Goal: Transaction & Acquisition: Download file/media

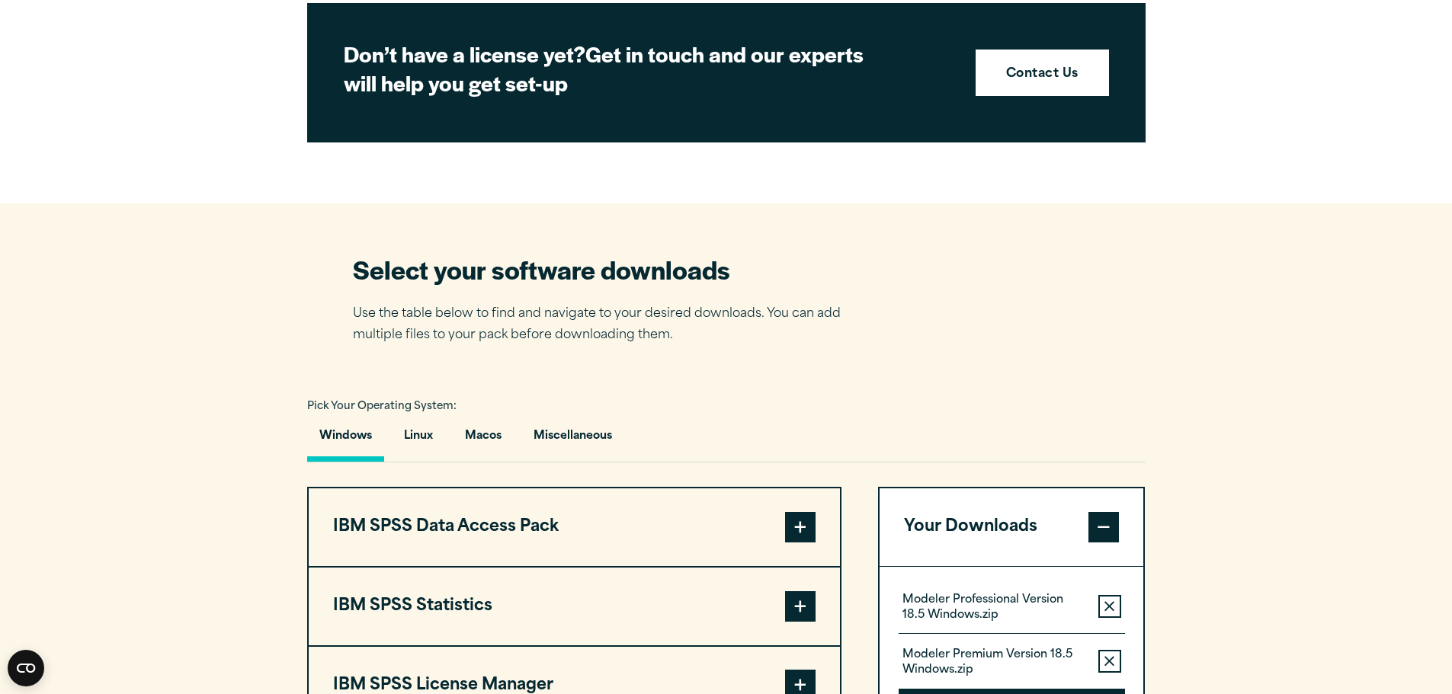
scroll to position [1143, 0]
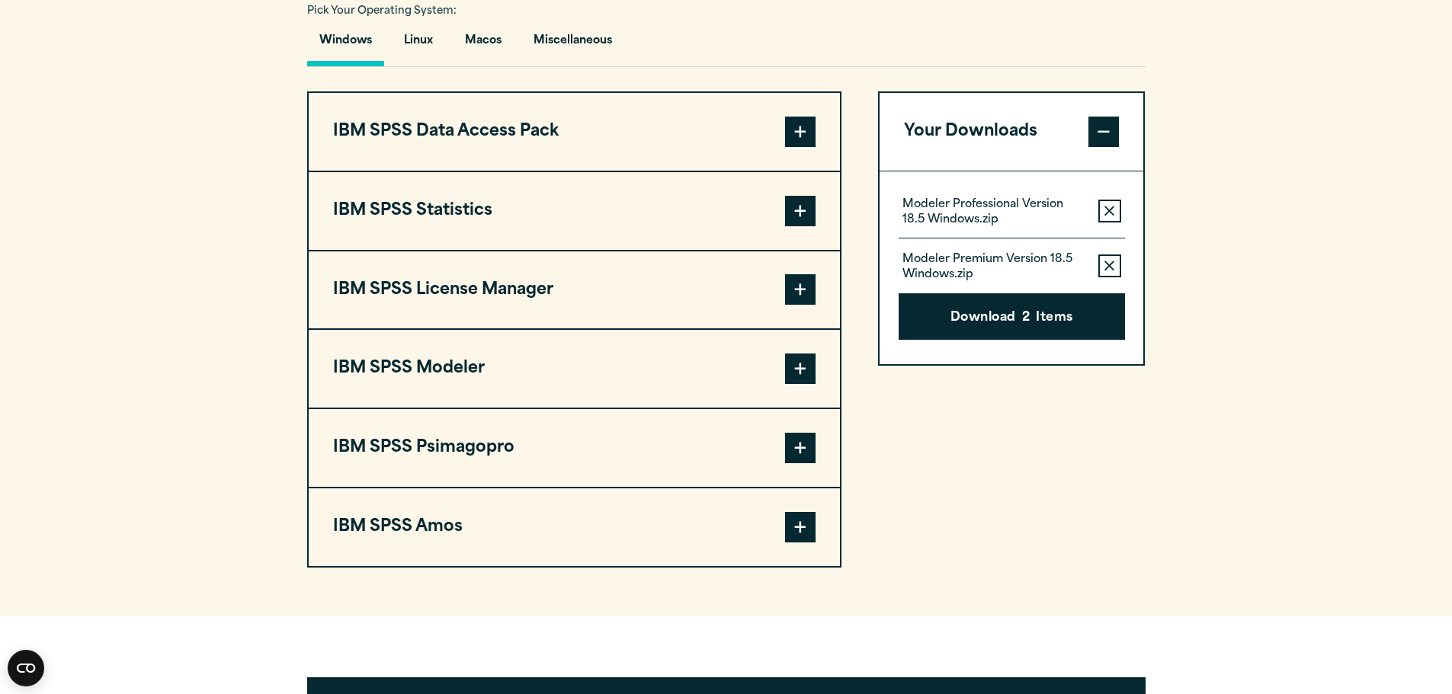
click at [799, 367] on span at bounding box center [800, 369] width 30 height 30
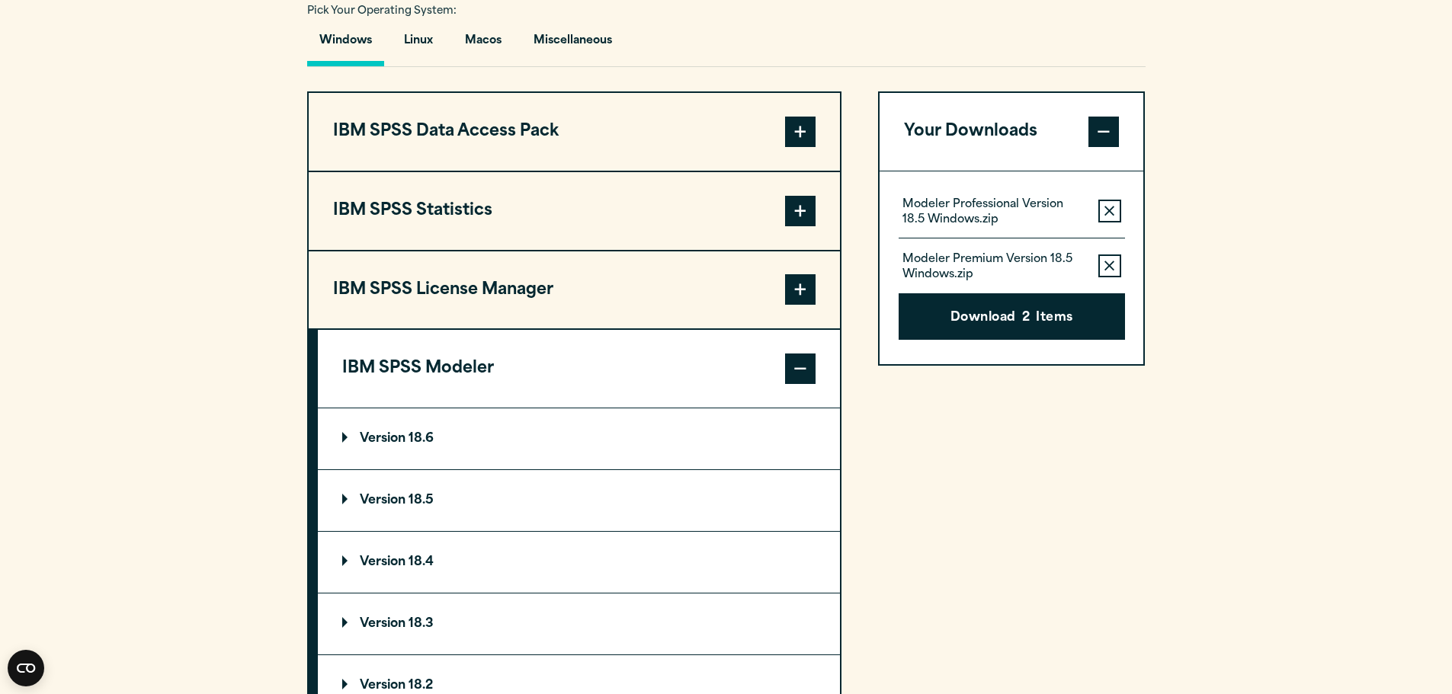
click at [351, 428] on summary "Version 18.6" at bounding box center [579, 438] width 522 height 61
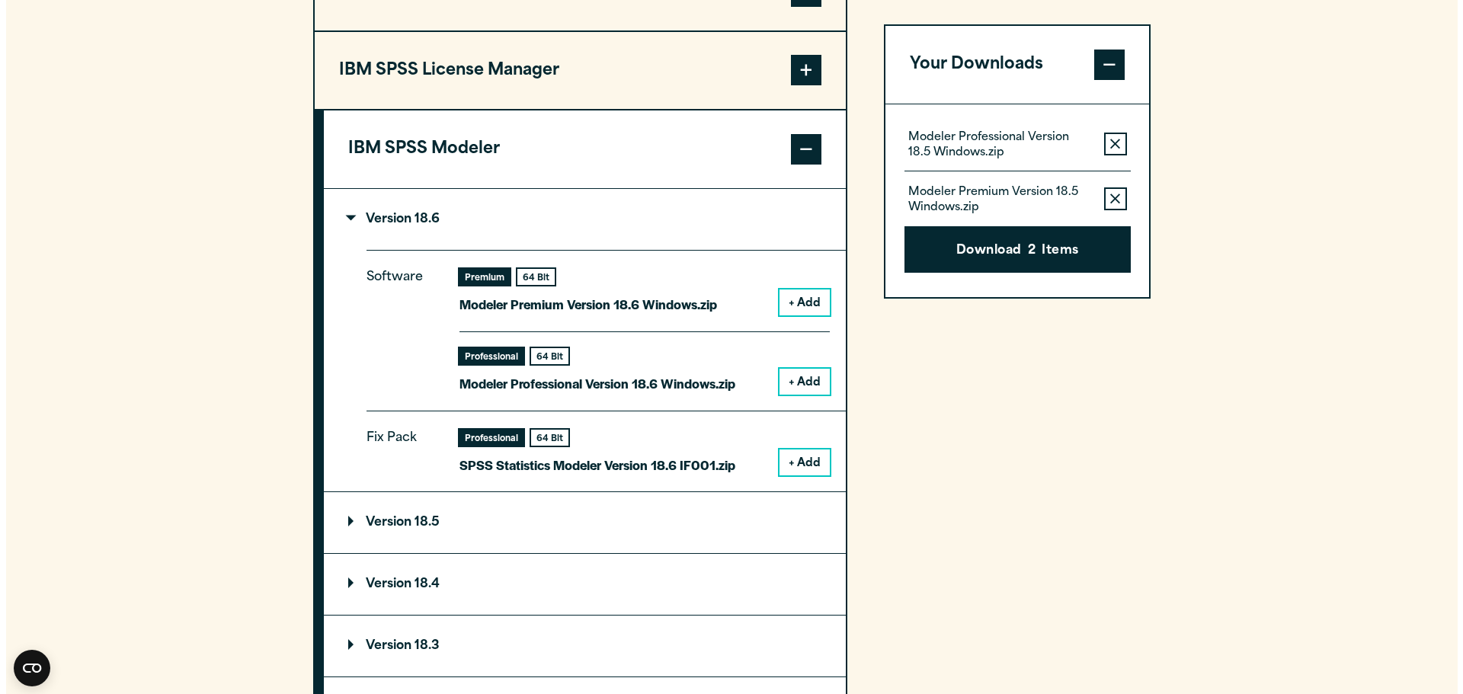
scroll to position [1372, 0]
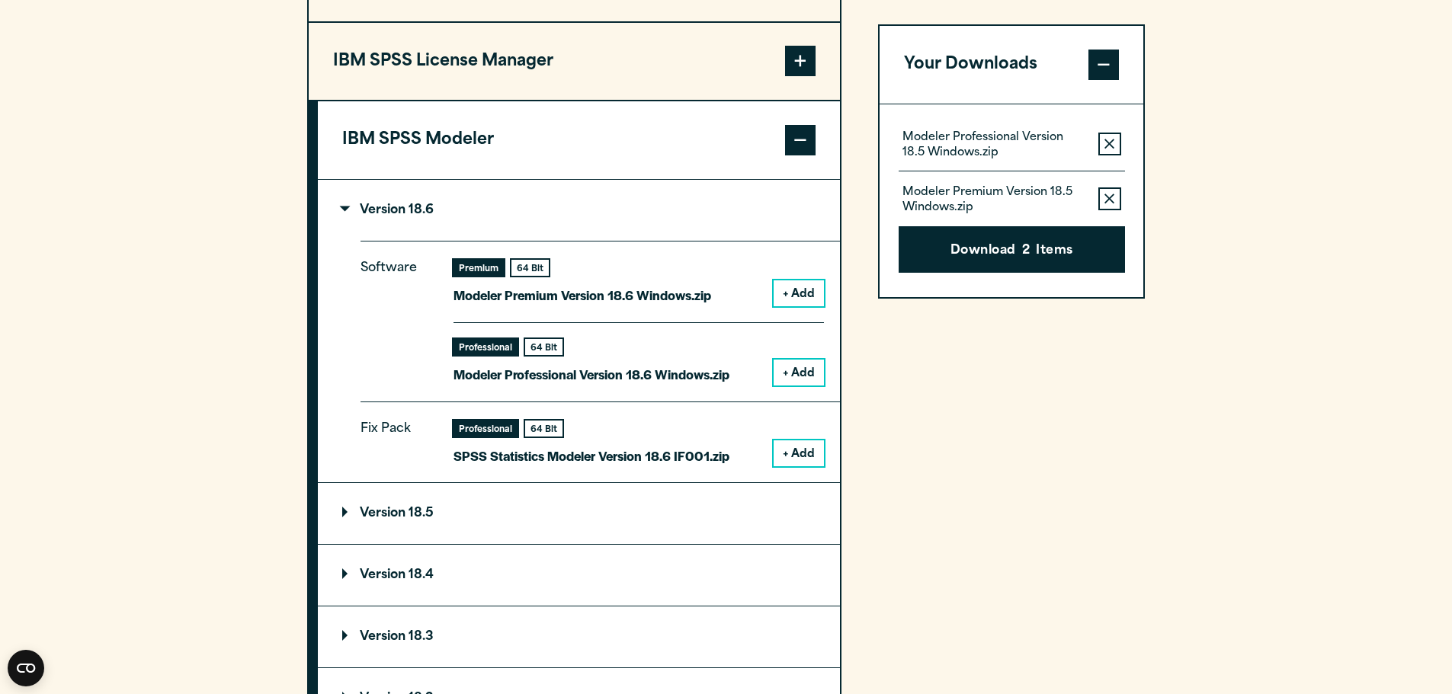
click at [807, 372] on button "+ Add" at bounding box center [798, 373] width 50 height 26
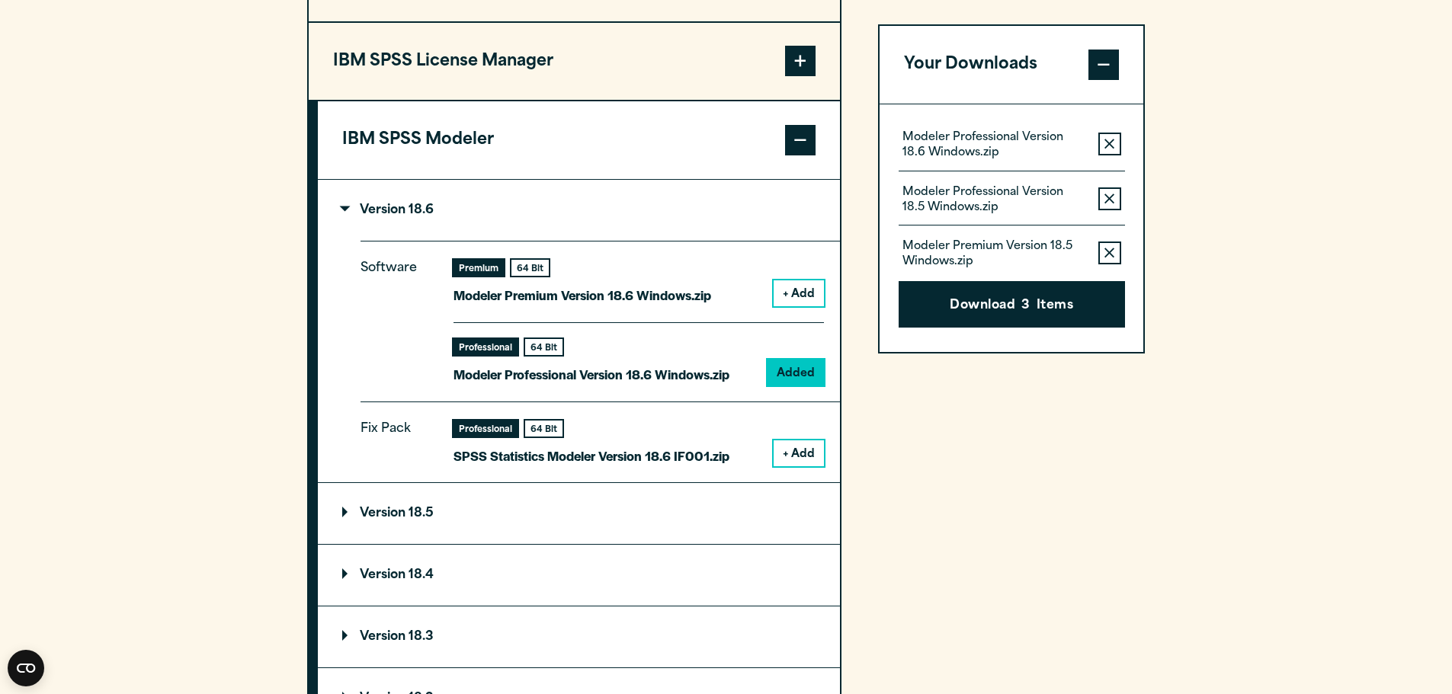
click at [811, 293] on button "+ Add" at bounding box center [798, 293] width 50 height 26
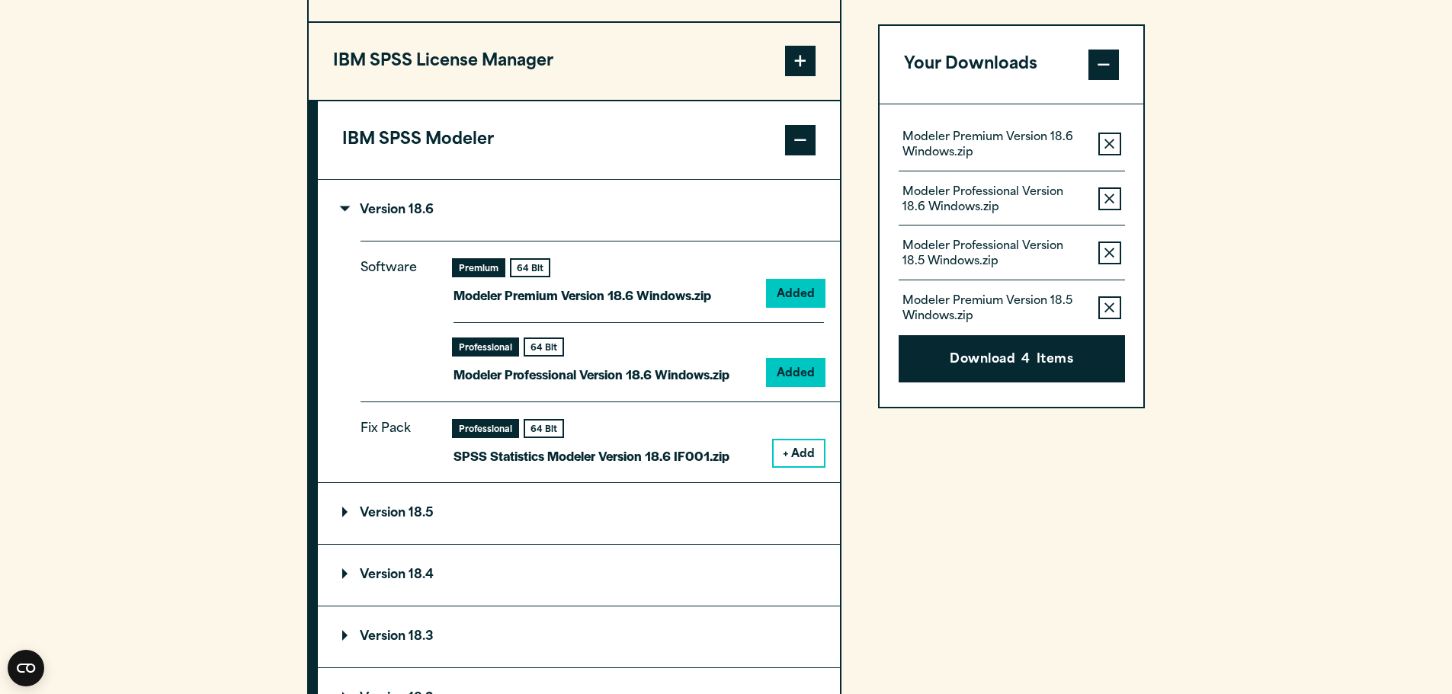
click at [1108, 143] on icon "button" at bounding box center [1109, 144] width 10 height 10
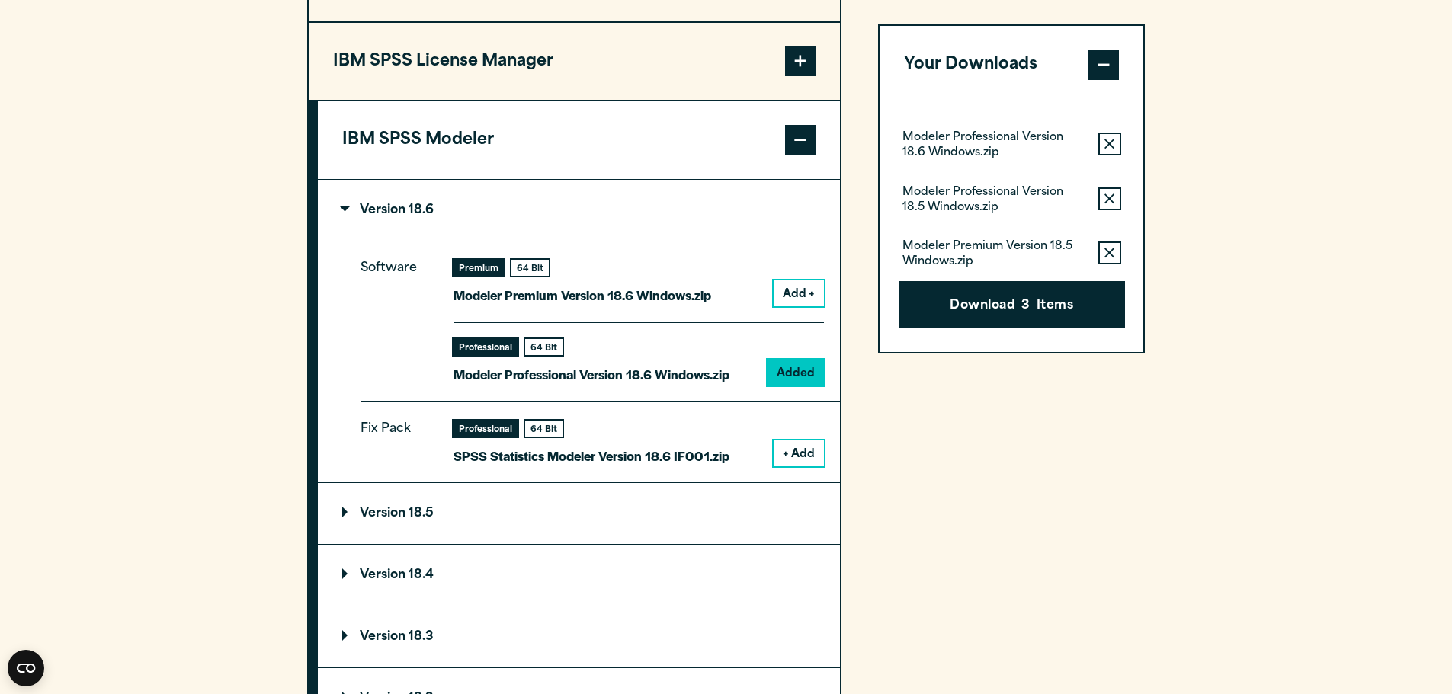
click at [1114, 146] on icon "button" at bounding box center [1109, 144] width 10 height 11
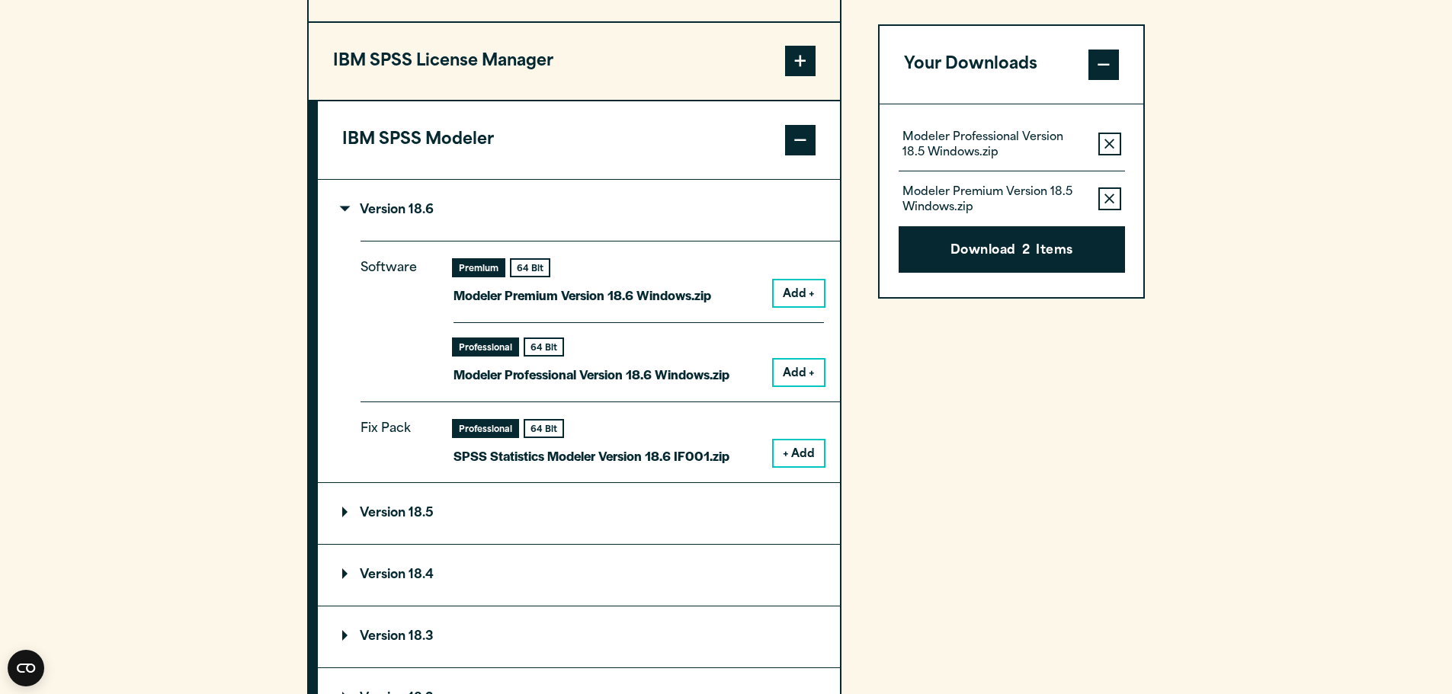
click at [1112, 147] on icon "button" at bounding box center [1109, 144] width 10 height 10
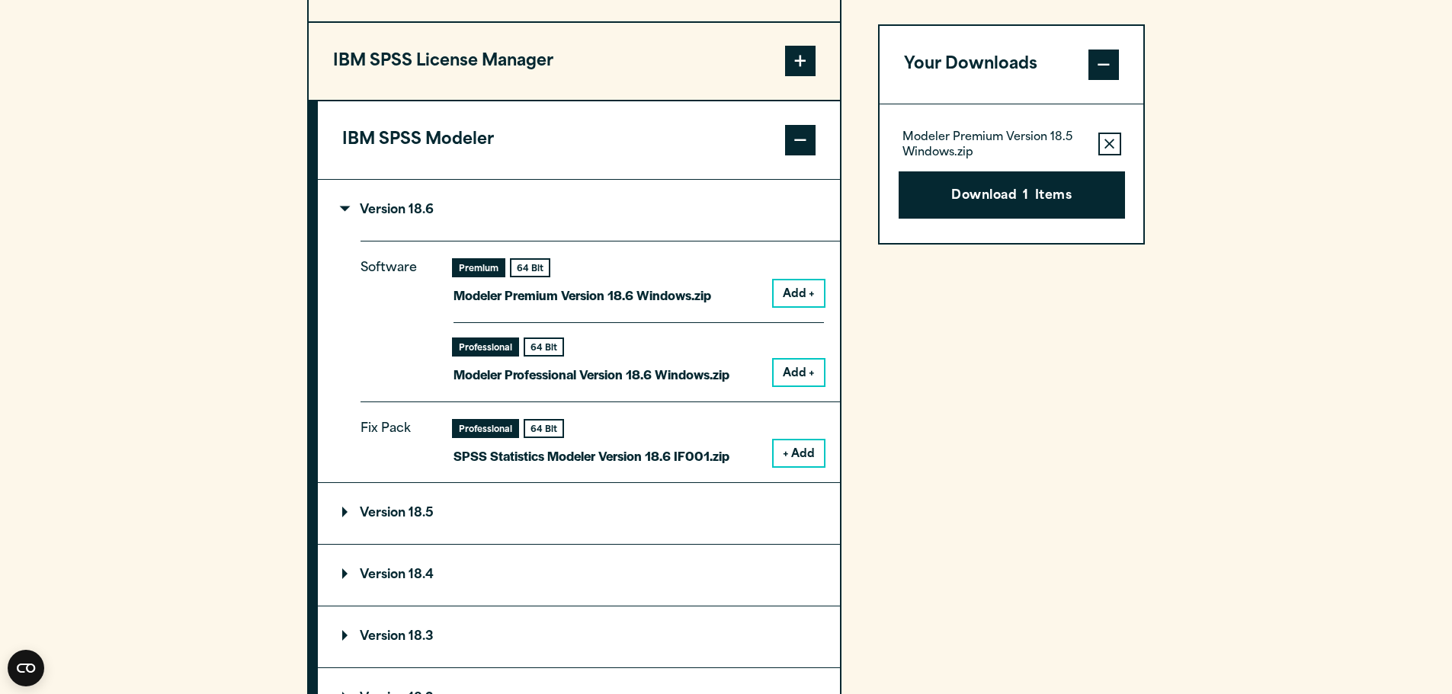
click at [1110, 146] on icon "button" at bounding box center [1109, 144] width 10 height 11
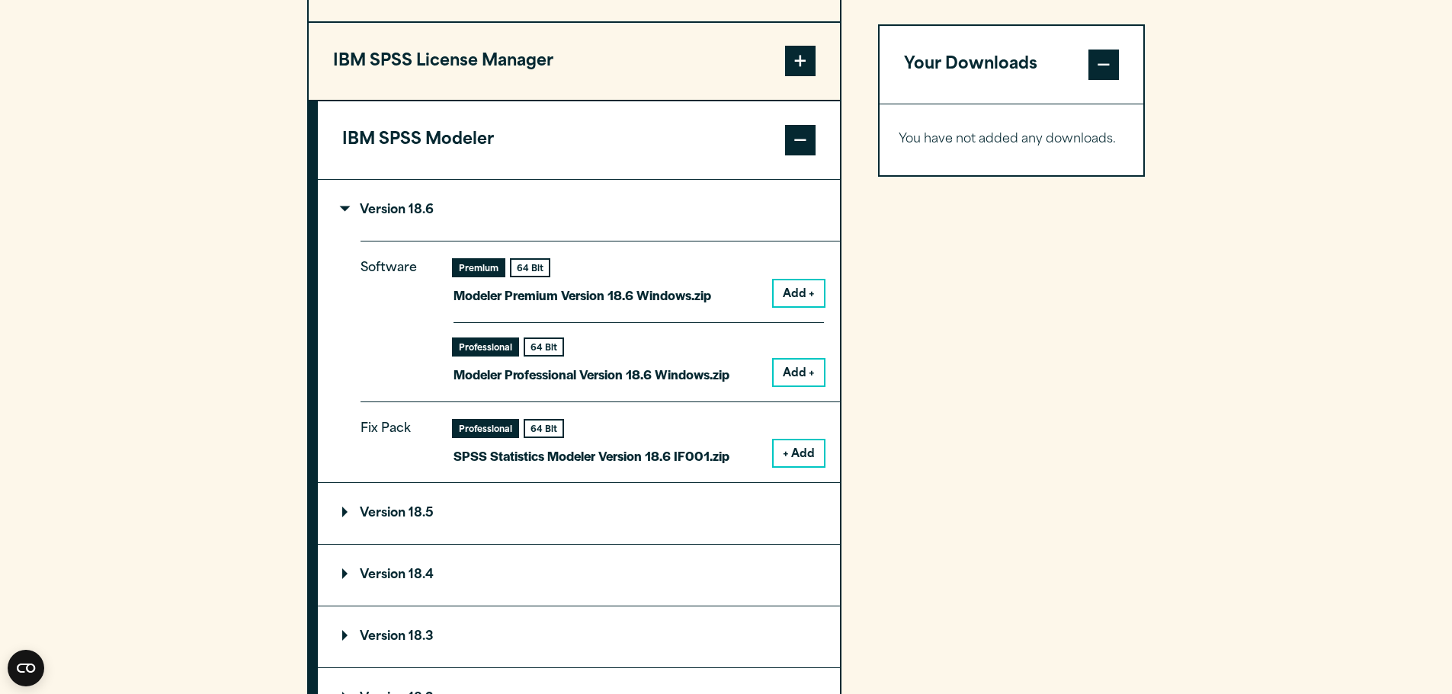
click at [808, 296] on button "Add +" at bounding box center [798, 293] width 50 height 26
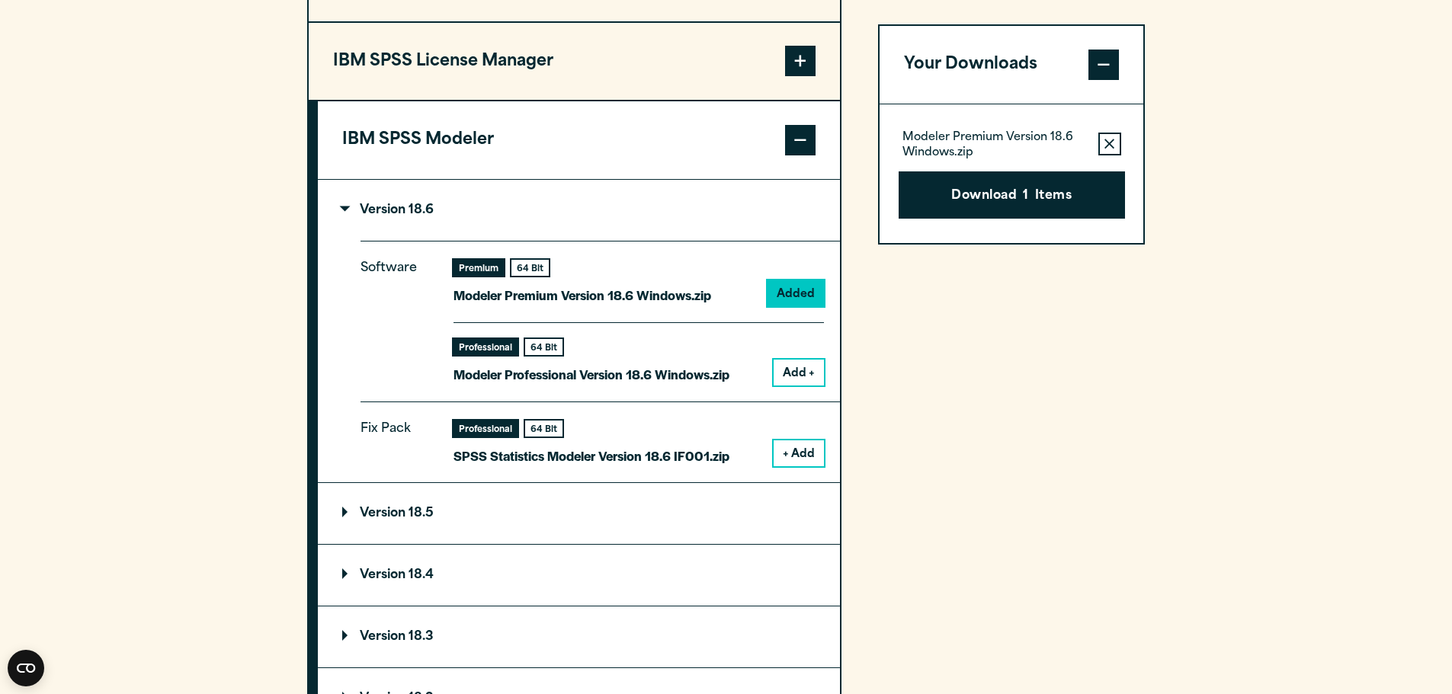
click at [797, 367] on button "Add +" at bounding box center [798, 373] width 50 height 26
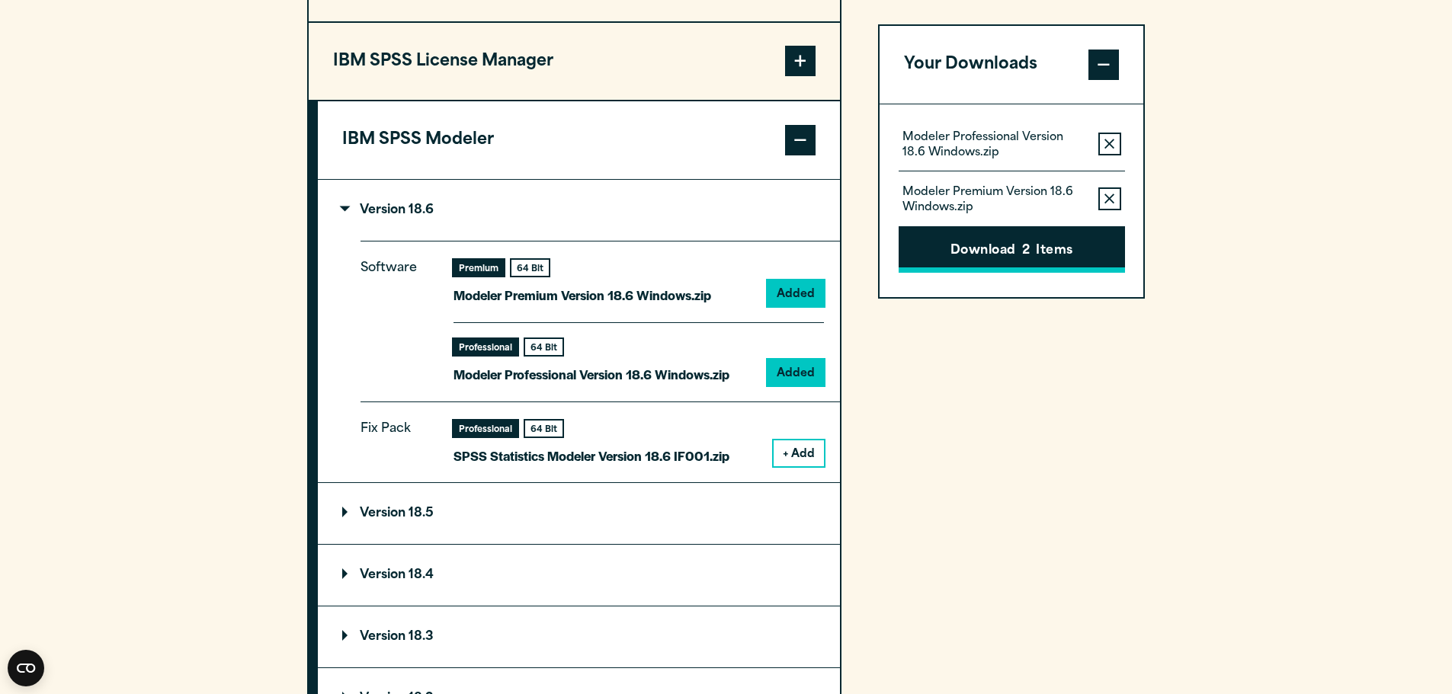
click at [1041, 246] on button "Download 2 Items" at bounding box center [1011, 249] width 226 height 47
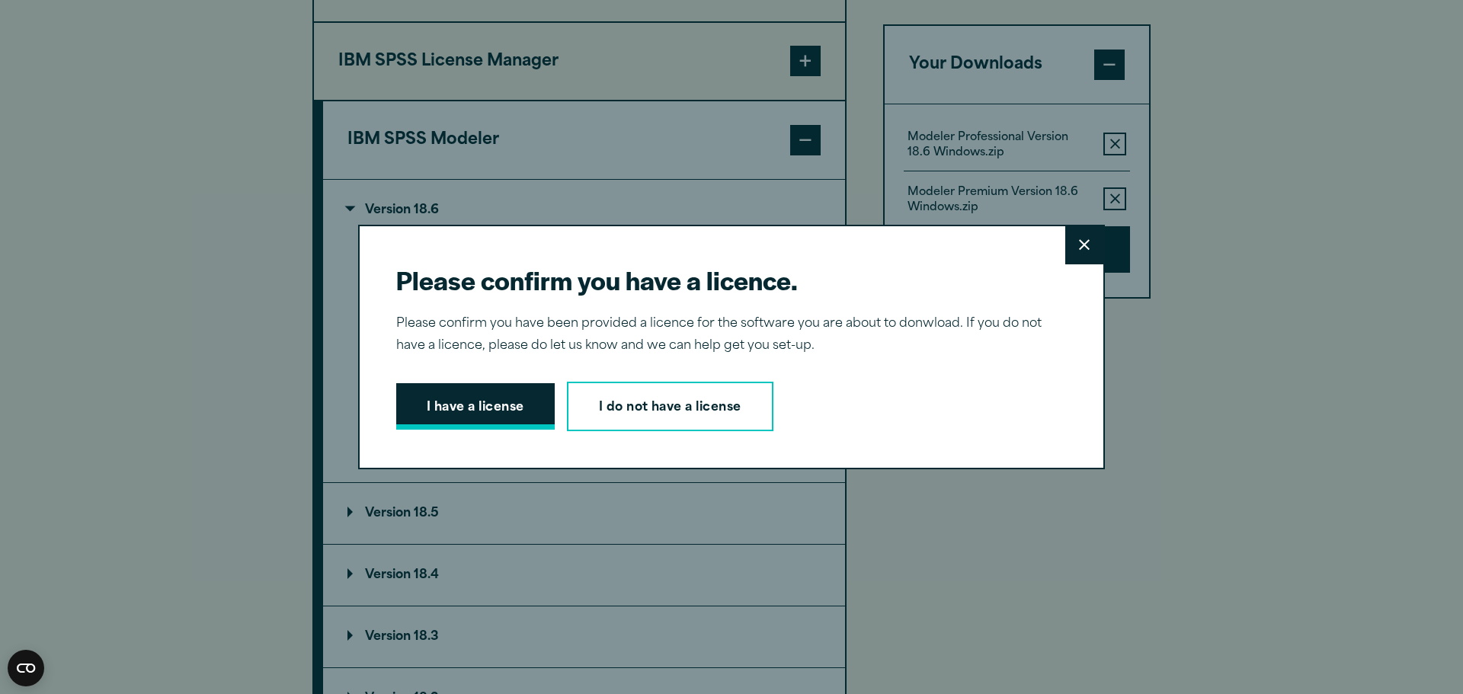
click at [508, 411] on button "I have a license" at bounding box center [475, 406] width 159 height 47
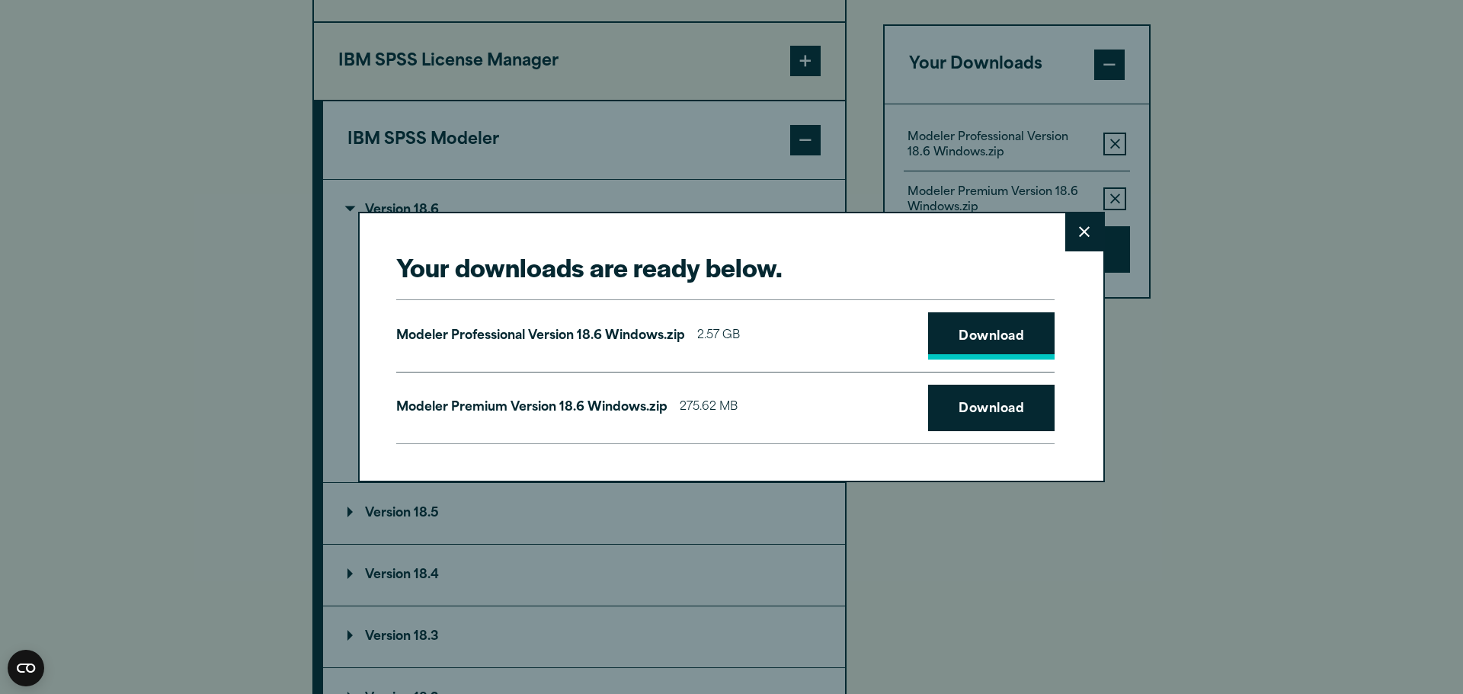
click at [1001, 345] on link "Download" at bounding box center [991, 335] width 126 height 47
click at [982, 406] on link "Download" at bounding box center [991, 408] width 126 height 47
